Goal: Find specific page/section: Find specific page/section

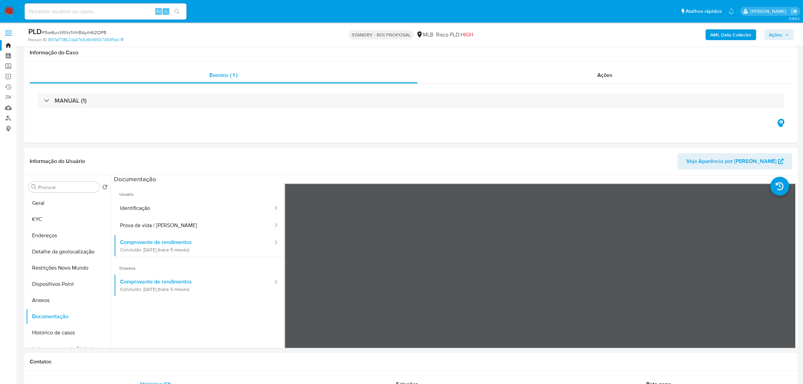
select select "10"
click at [75, 15] on input at bounding box center [106, 11] width 162 height 9
paste input "Sv6JWL2jDoPWrGB0zDMhXJxA"
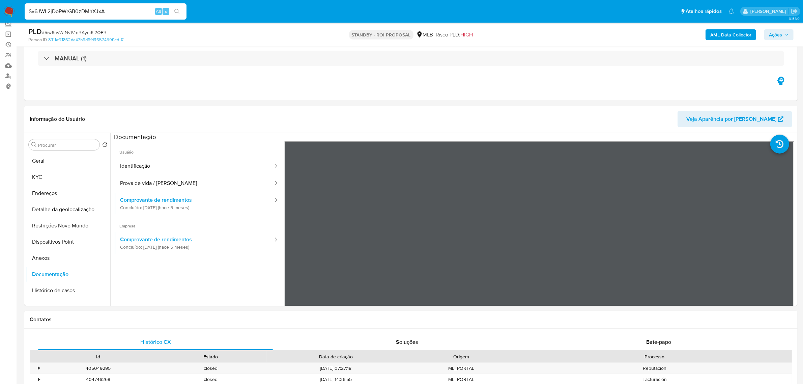
click at [32, 11] on input "Sv6JWL2jDoPWrGB0zDMhXJxA" at bounding box center [106, 11] width 162 height 9
type input "Sv6JWL2jDoPWrGB0zDMhXJxA"
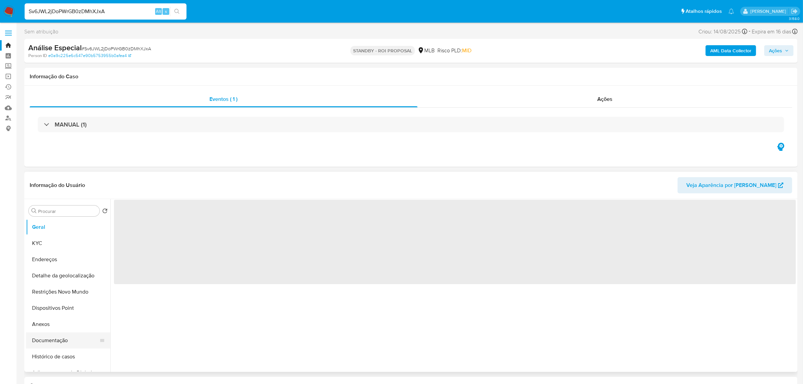
click at [54, 342] on button "Documentação" at bounding box center [65, 340] width 79 height 16
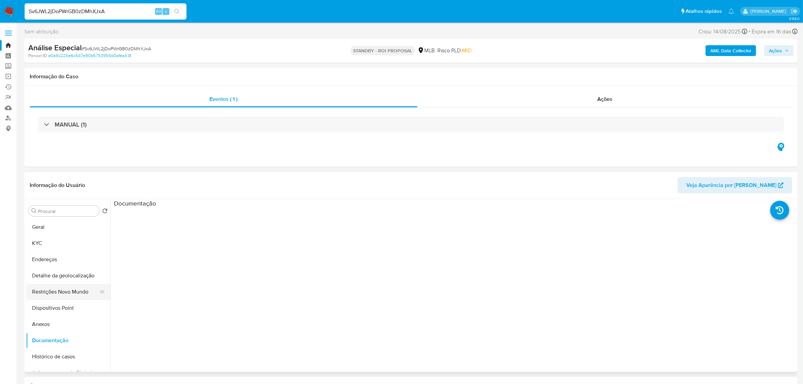
select select "10"
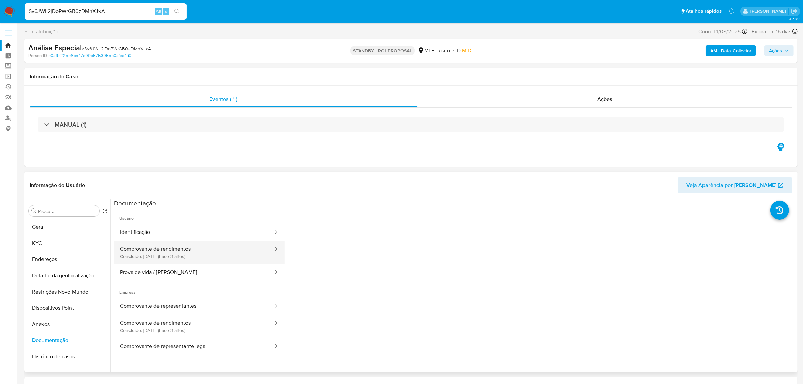
click at [174, 250] on button "Comprovante de rendimentos Concluído: [DATE] (hace 3 años)" at bounding box center [194, 252] width 160 height 23
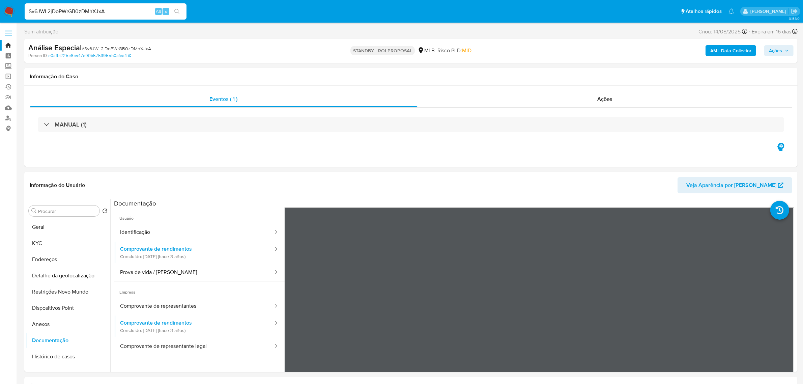
scroll to position [42, 0]
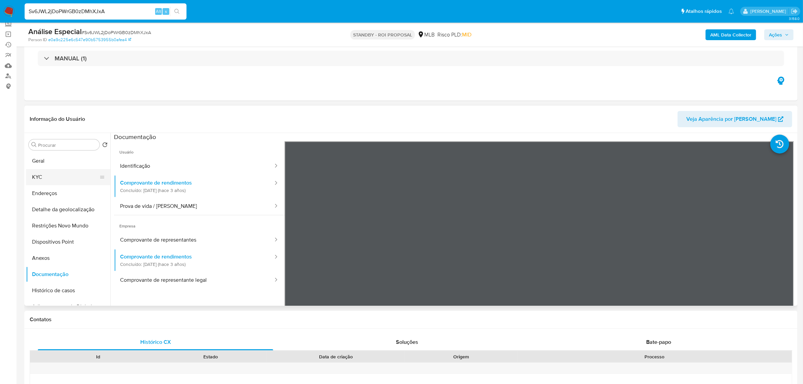
click at [57, 174] on button "KYC" at bounding box center [65, 177] width 79 height 16
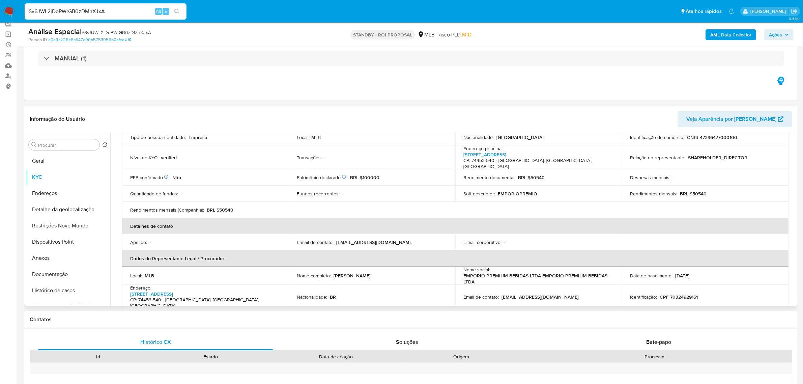
scroll to position [0, 0]
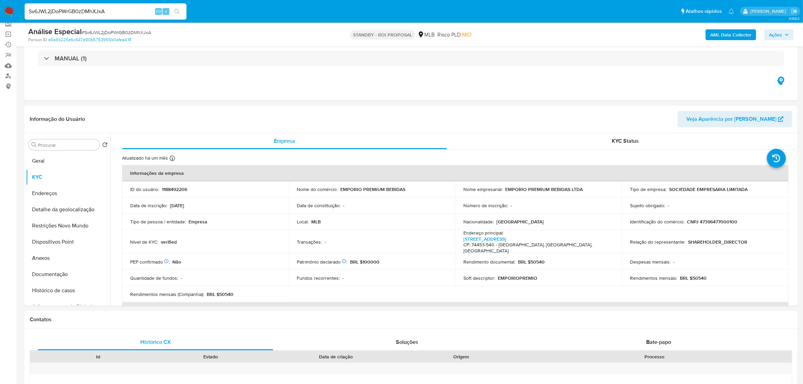
click at [83, 11] on input "Sv6JWL2jDoPWrGB0zDMhXJxA" at bounding box center [106, 11] width 162 height 9
paste input "1672326595"
type input "1672326595"
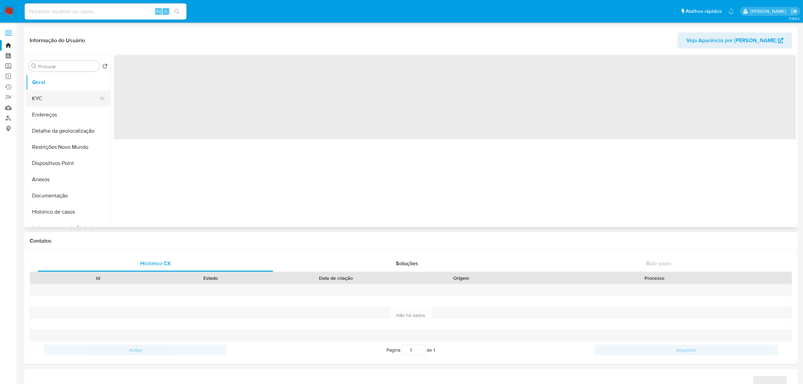
click at [52, 100] on button "KYC" at bounding box center [65, 98] width 79 height 16
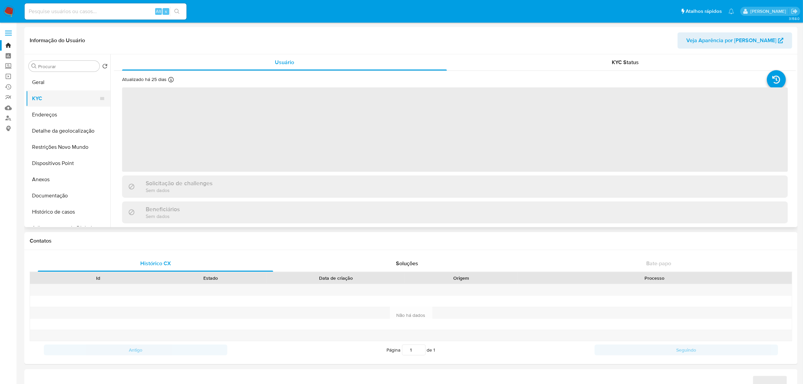
select select "10"
